Goal: Information Seeking & Learning: Learn about a topic

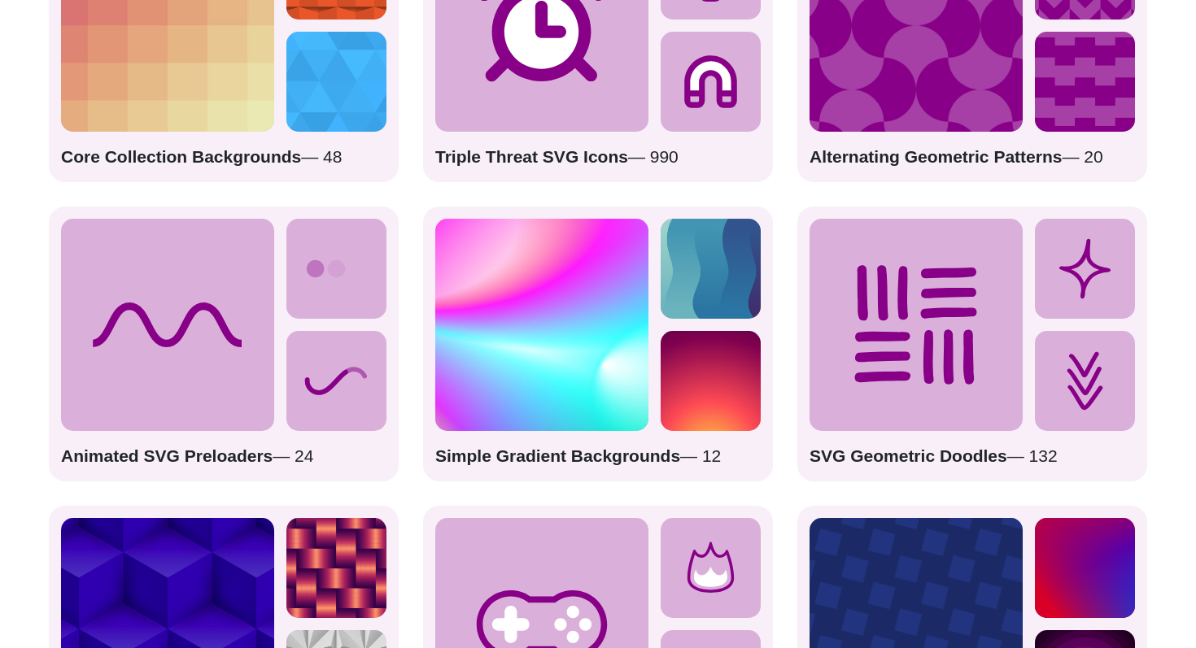
scroll to position [2421, 0]
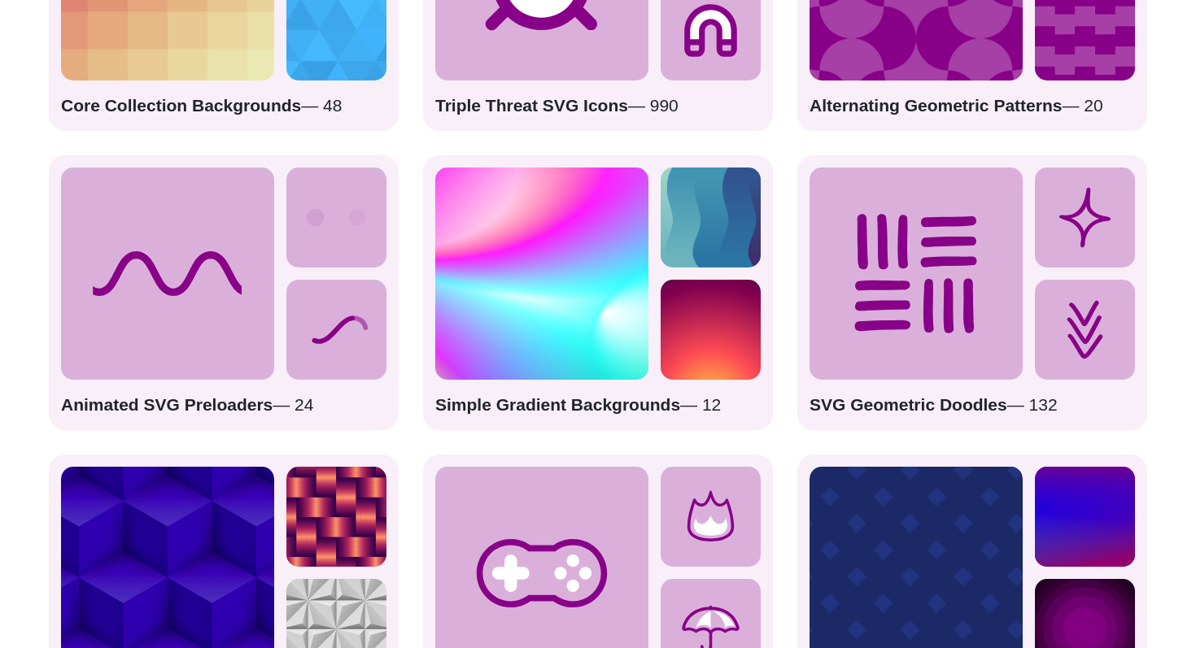
click at [573, 320] on img at bounding box center [541, 274] width 213 height 213
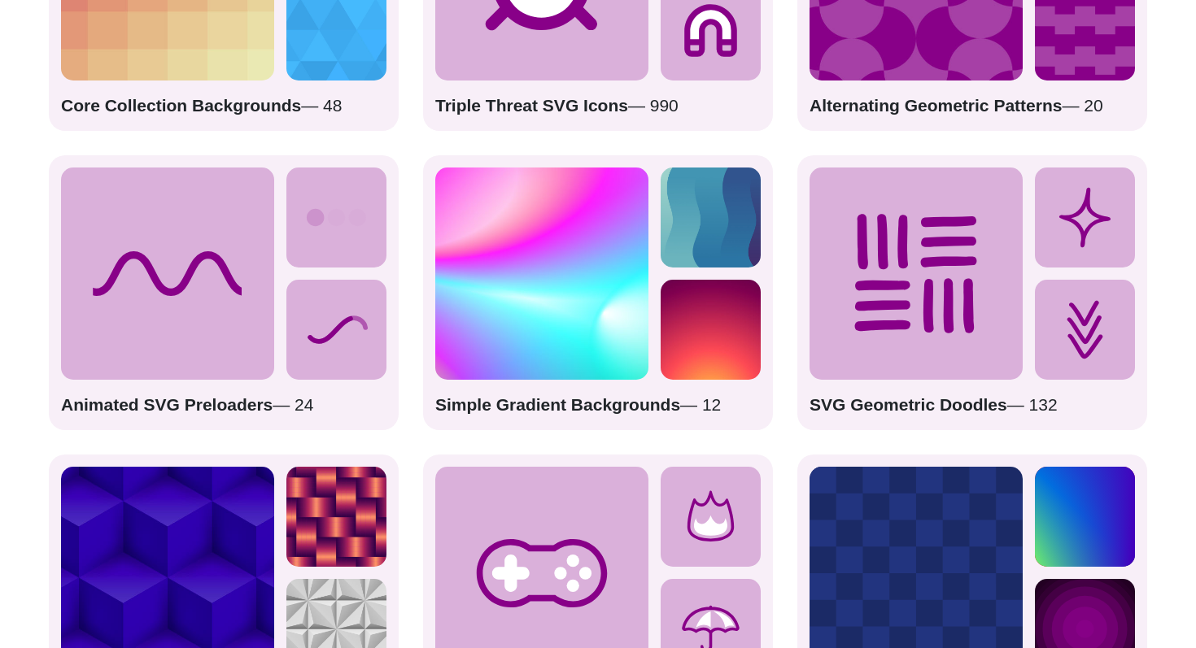
click at [604, 395] on p "Simple Gradient Backgrounds — 12" at bounding box center [597, 405] width 325 height 26
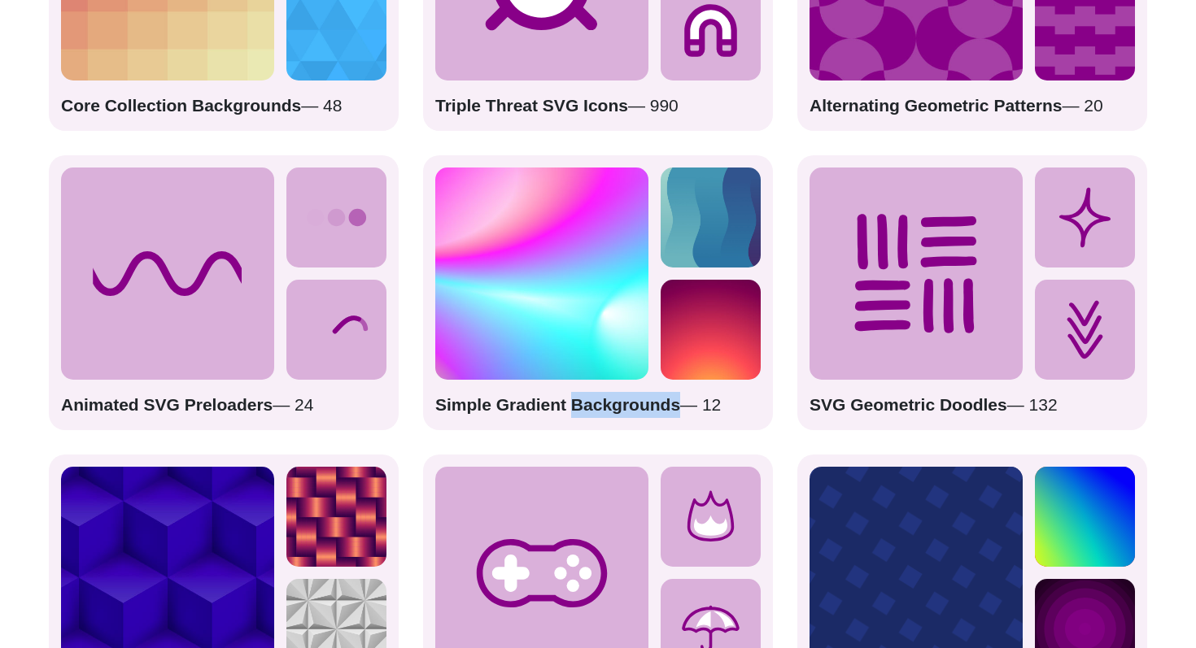
click at [604, 395] on p "Simple Gradient Backgrounds — 12" at bounding box center [597, 405] width 325 height 26
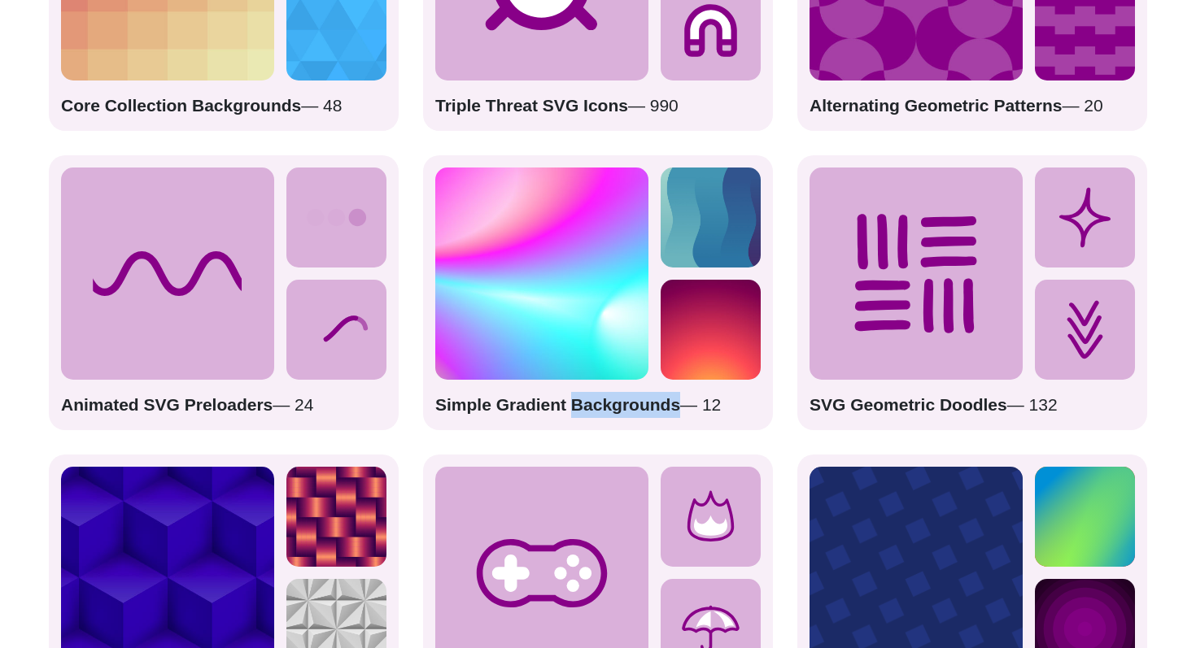
click at [709, 325] on img at bounding box center [711, 330] width 100 height 100
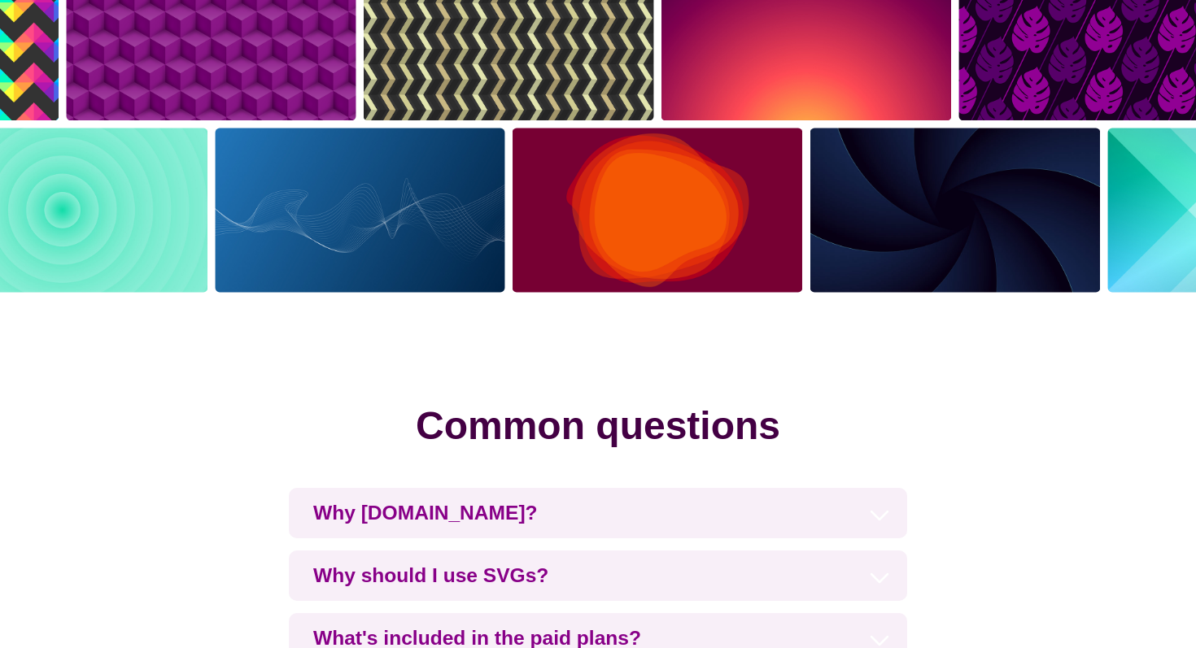
scroll to position [3299, 0]
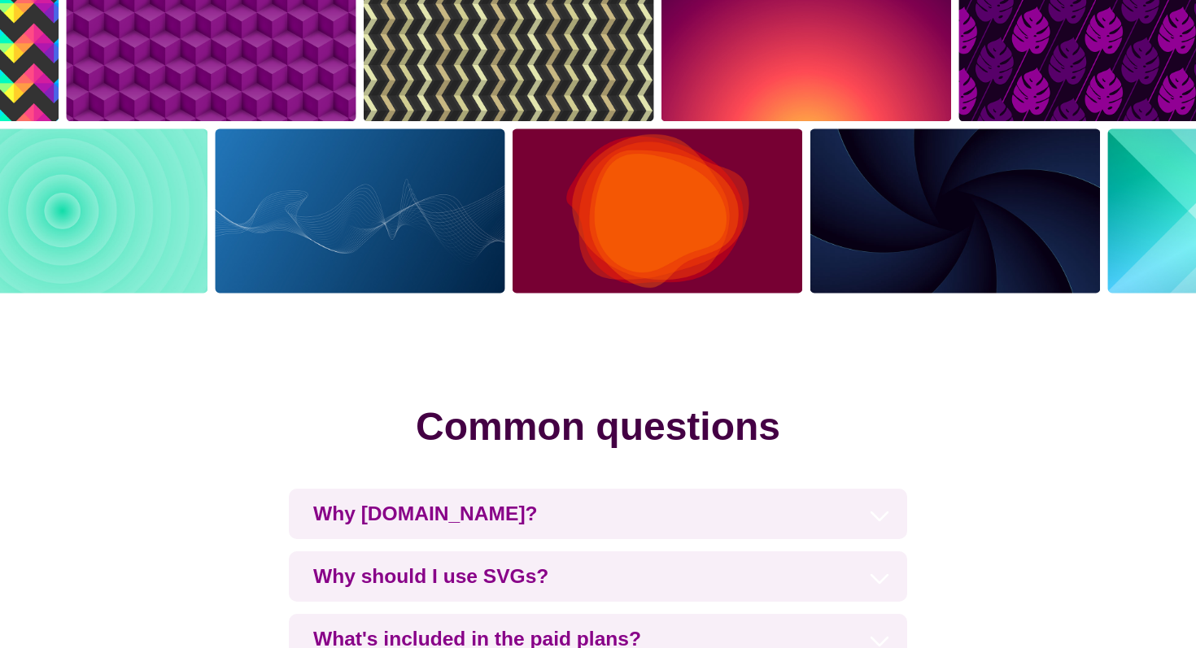
click at [647, 222] on img at bounding box center [657, 211] width 298 height 172
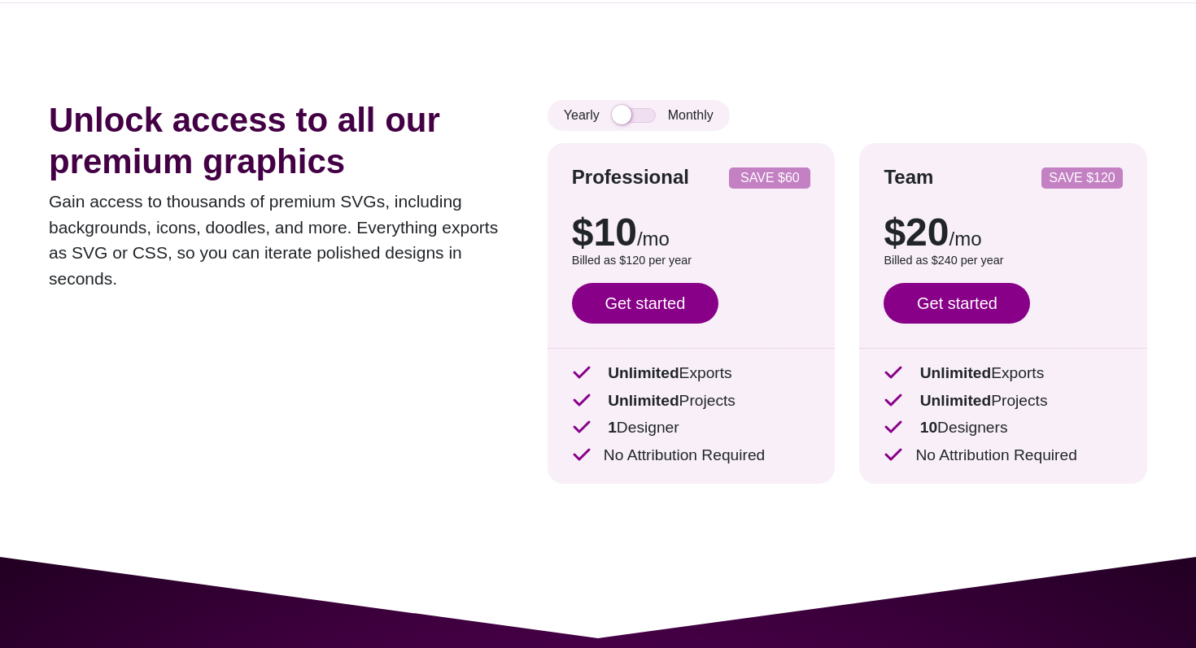
scroll to position [0, 0]
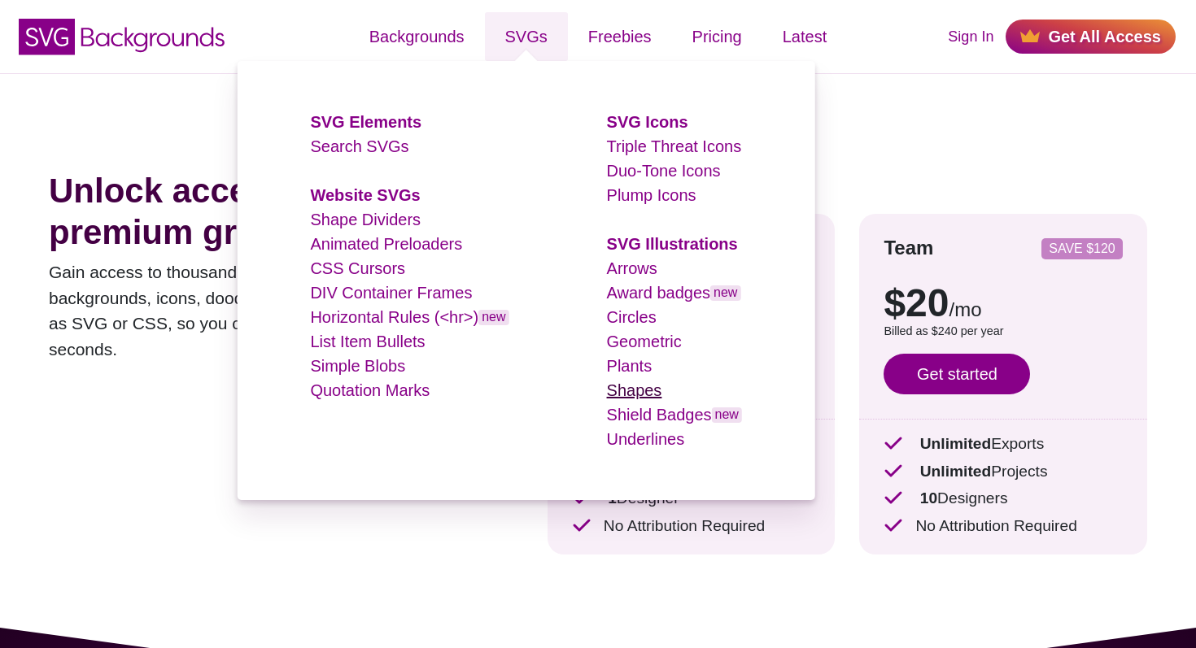
click at [657, 389] on link "Shapes" at bounding box center [634, 391] width 55 height 18
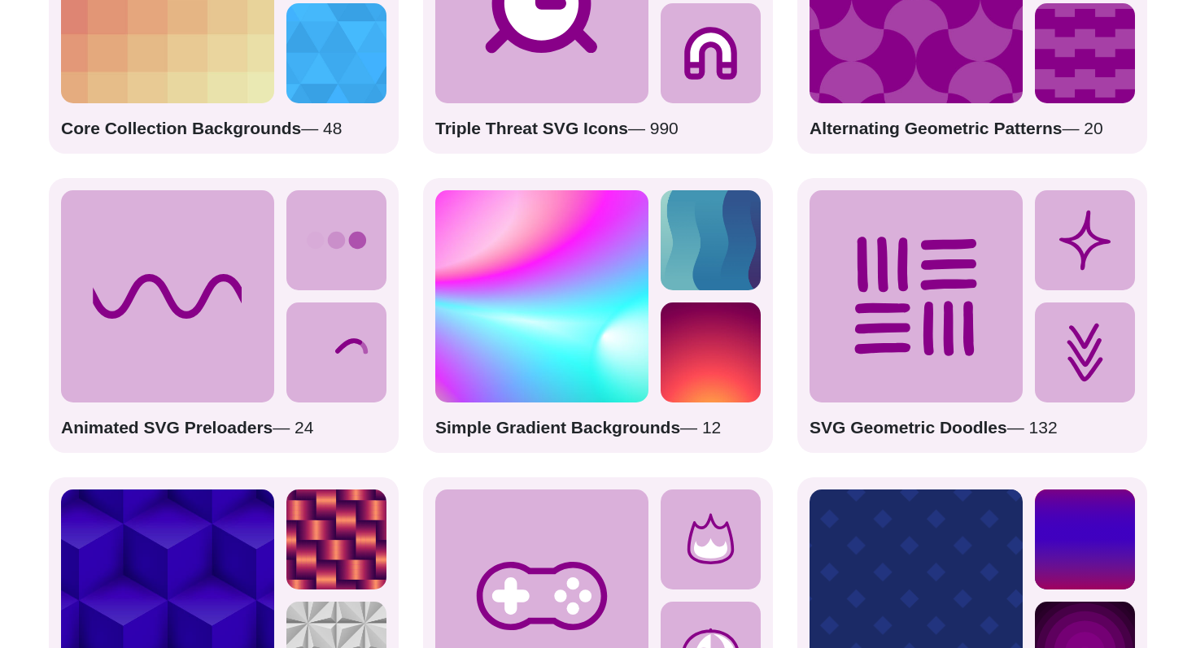
scroll to position [2401, 0]
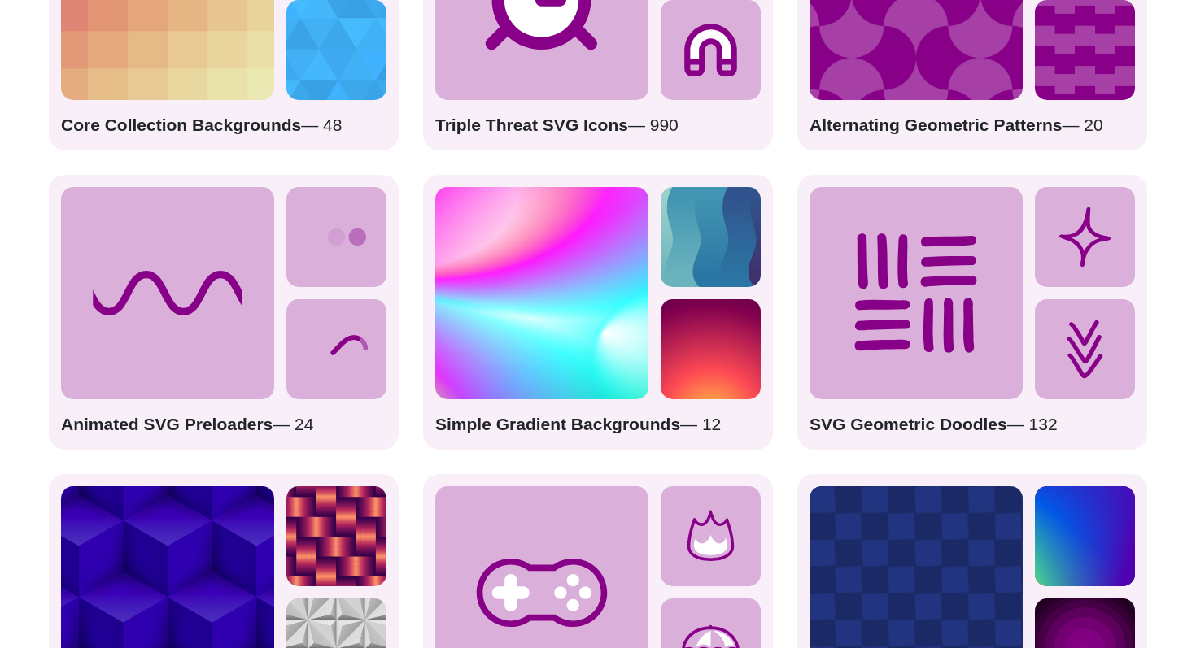
click at [565, 305] on img at bounding box center [541, 293] width 213 height 213
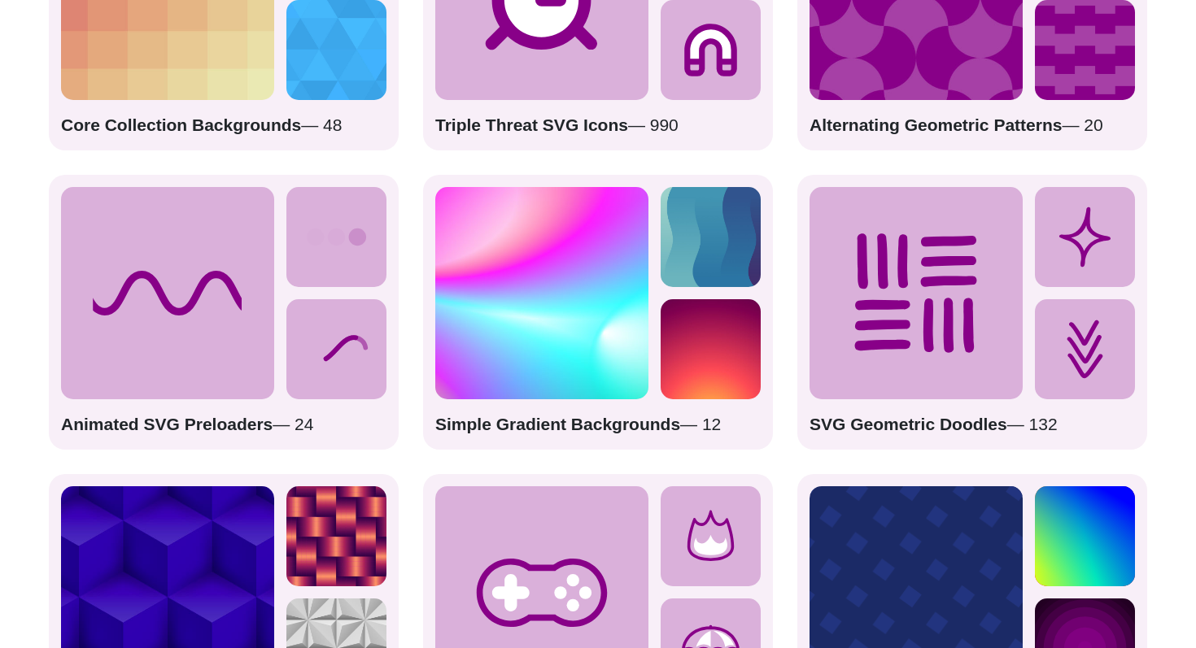
click at [585, 424] on strong "Simple Gradient Backgrounds" at bounding box center [557, 424] width 245 height 19
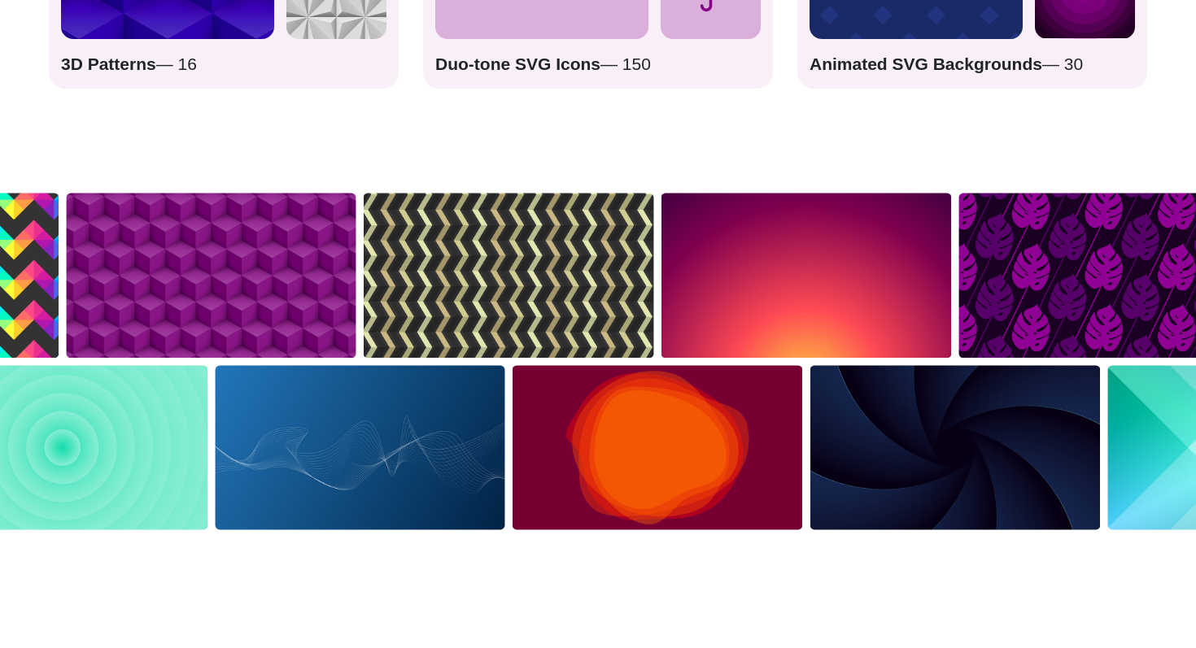
scroll to position [3061, 0]
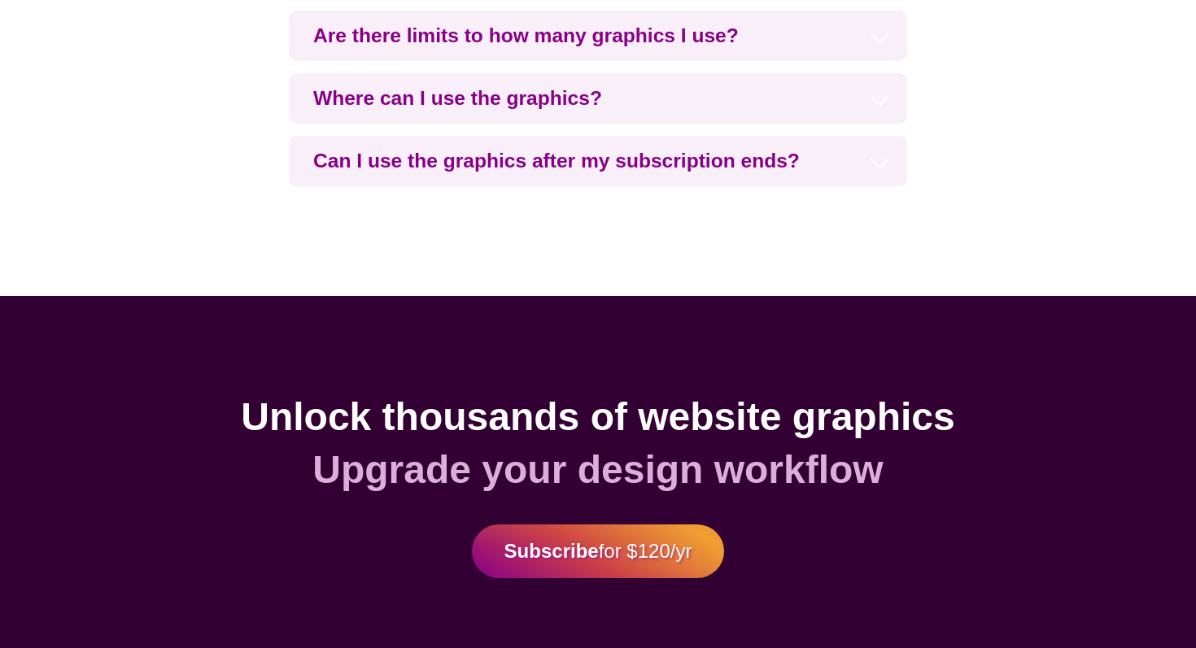
scroll to position [3987, 0]
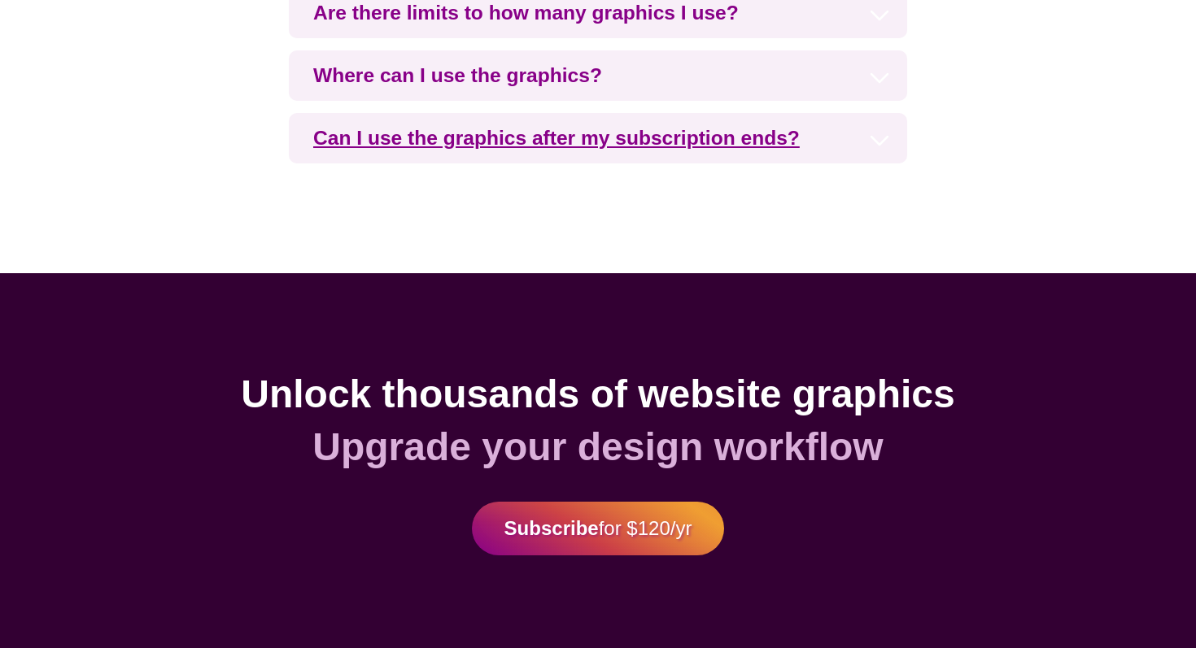
click at [601, 147] on h3 "Can I use the graphics after my subscription ends?" at bounding box center [598, 138] width 618 height 50
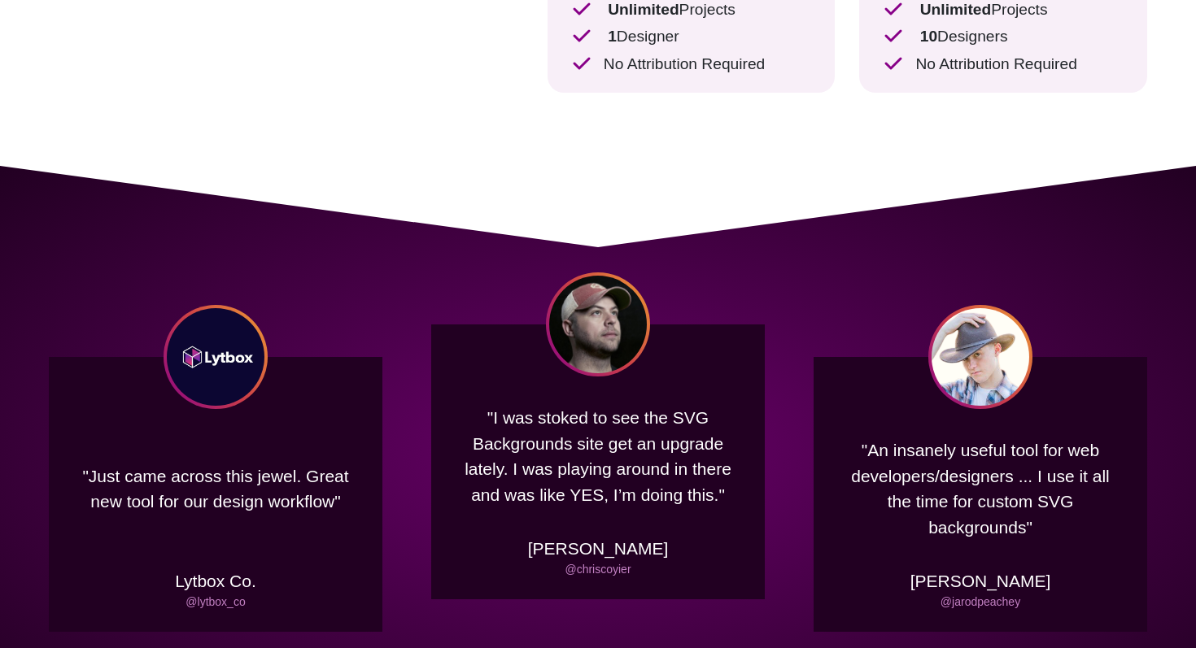
scroll to position [0, 0]
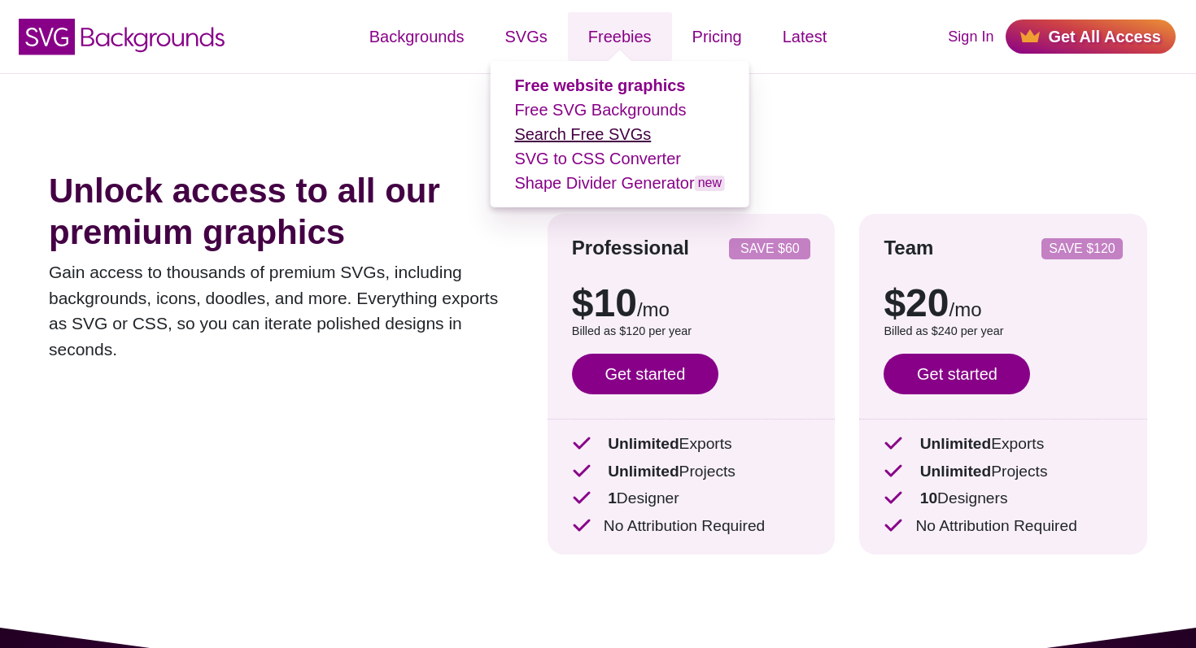
click at [605, 131] on link "Search Free SVGs" at bounding box center [582, 134] width 137 height 18
